Goal: Information Seeking & Learning: Learn about a topic

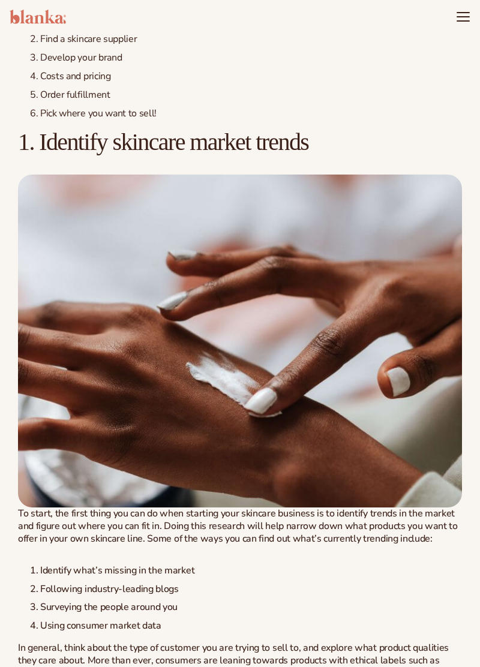
scroll to position [1015, 0]
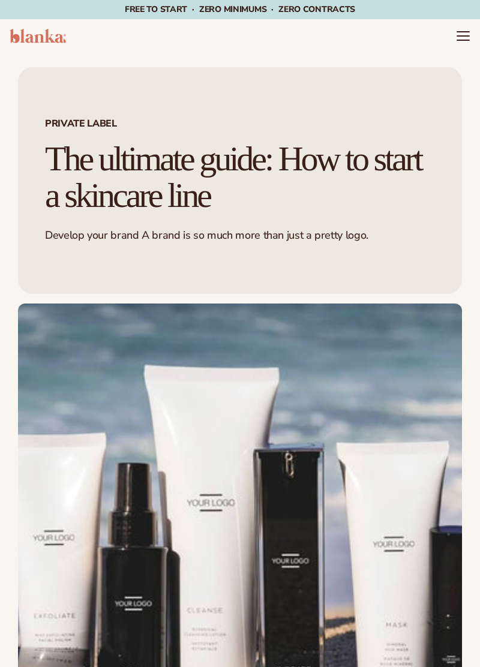
scroll to position [899, 0]
